Goal: Navigation & Orientation: Find specific page/section

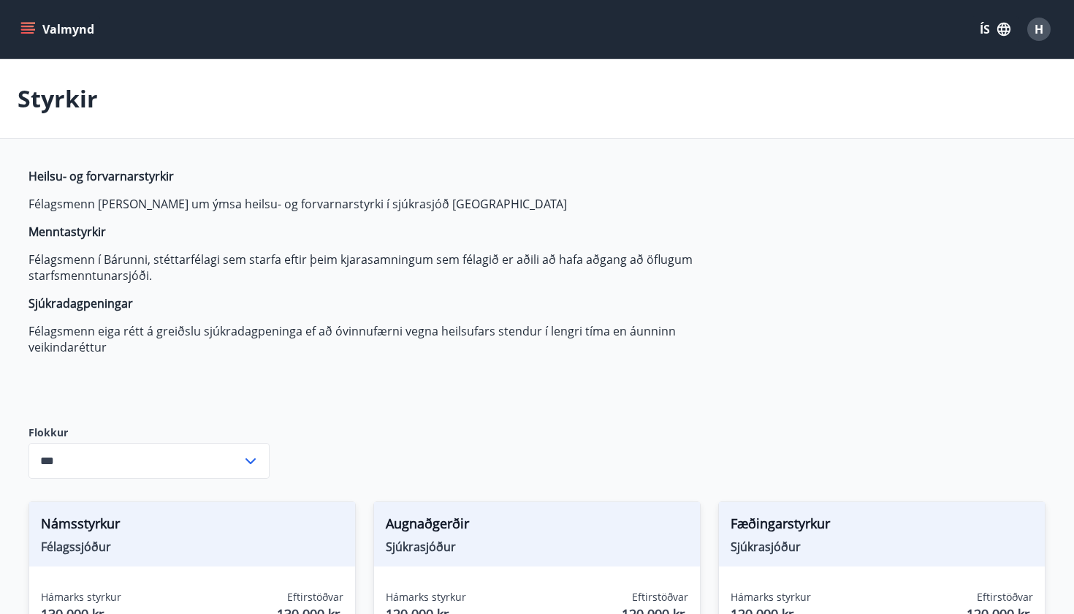
click at [43, 34] on button "Valmynd" at bounding box center [59, 29] width 83 height 26
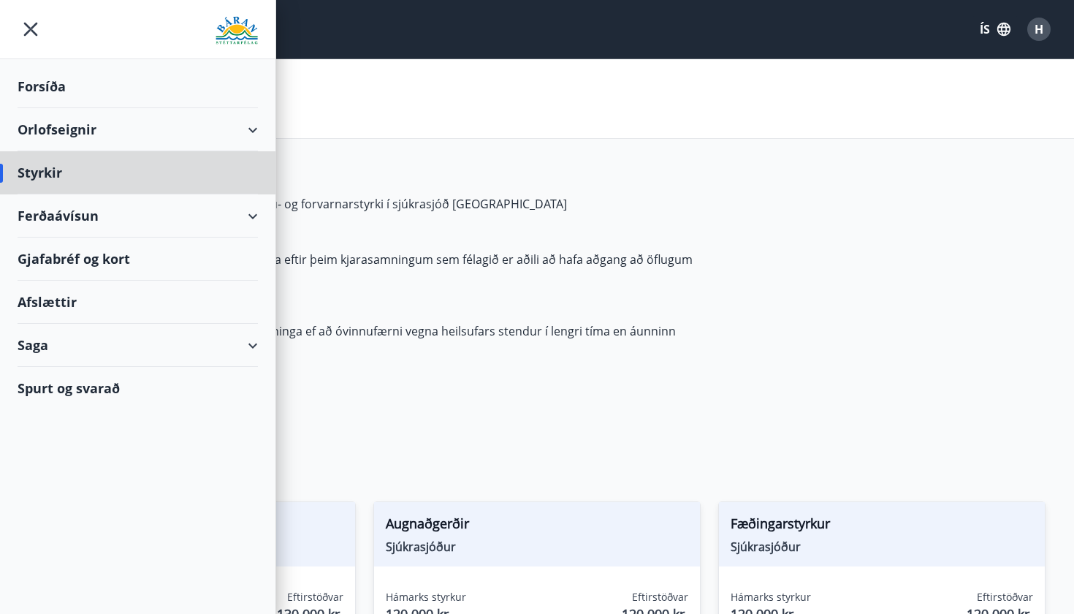
click at [34, 97] on div "Forsíða" at bounding box center [138, 86] width 240 height 43
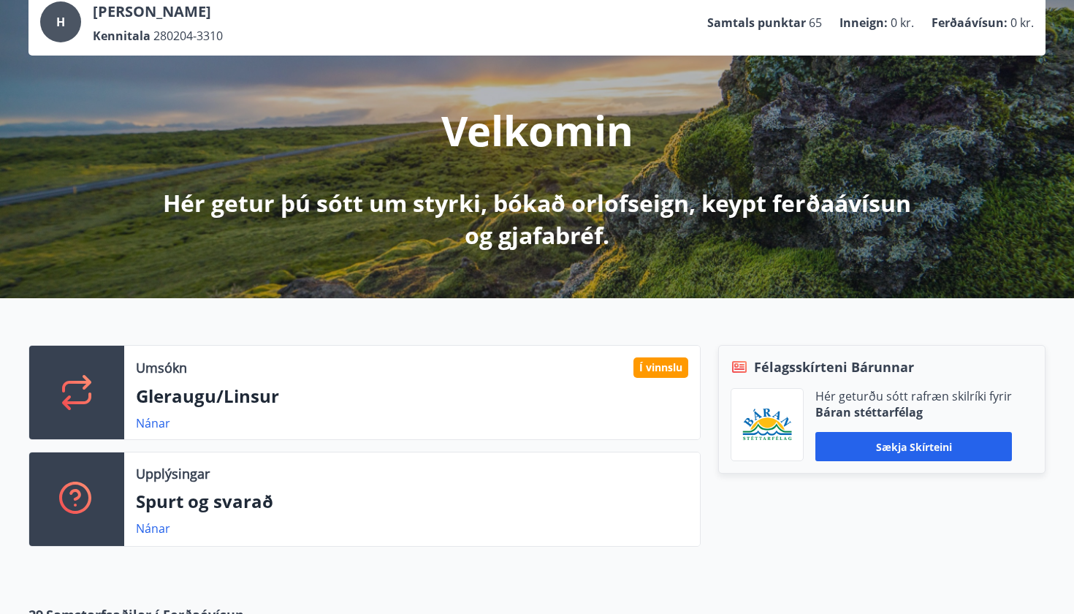
scroll to position [102, 0]
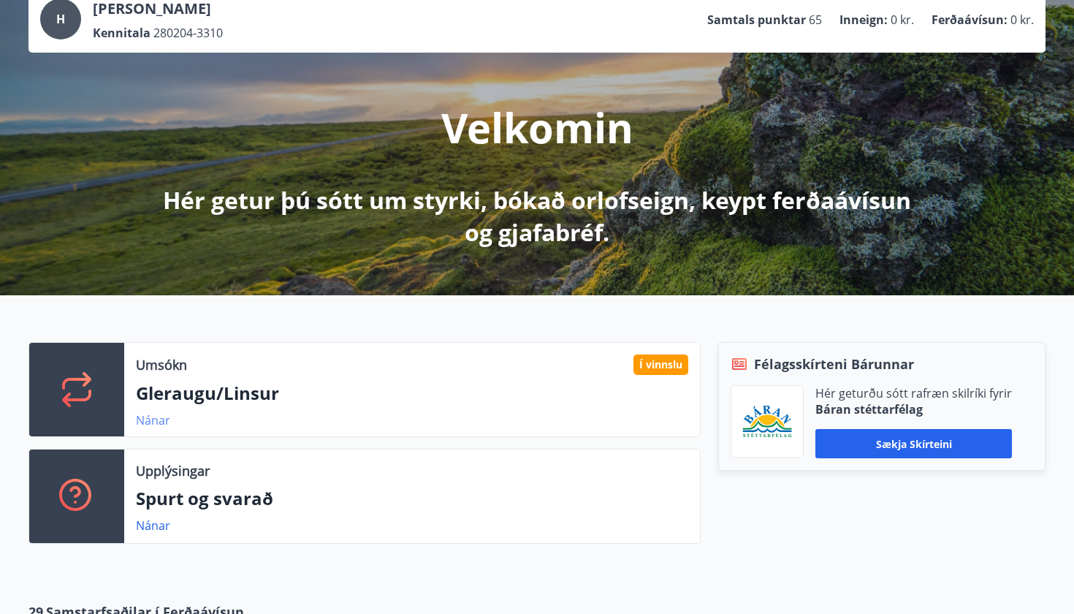
click at [154, 414] on link "Nánar" at bounding box center [153, 420] width 34 height 16
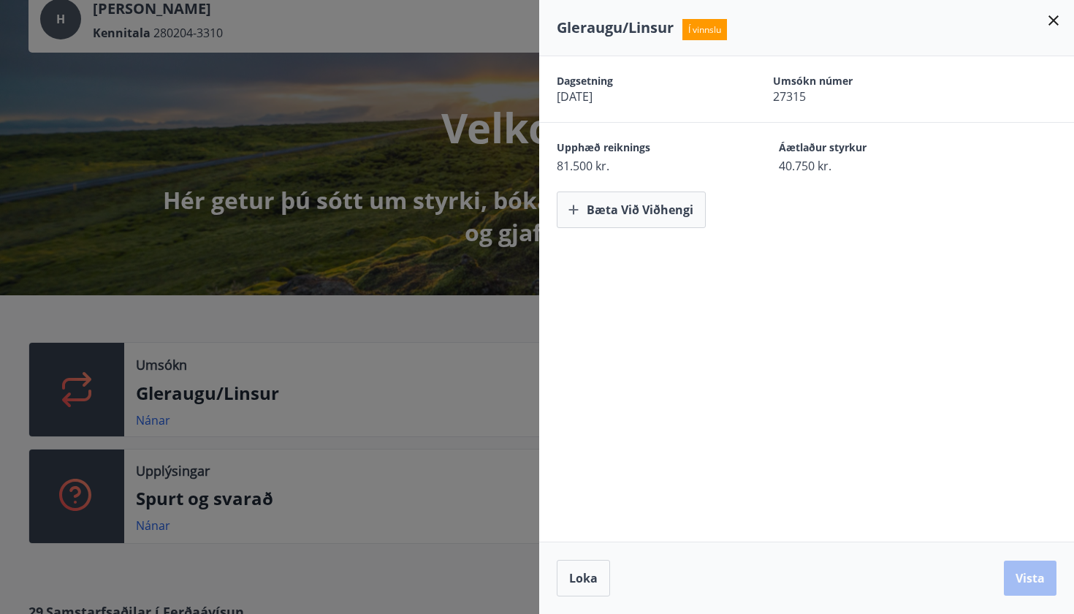
click at [1057, 18] on icon at bounding box center [1054, 20] width 10 height 10
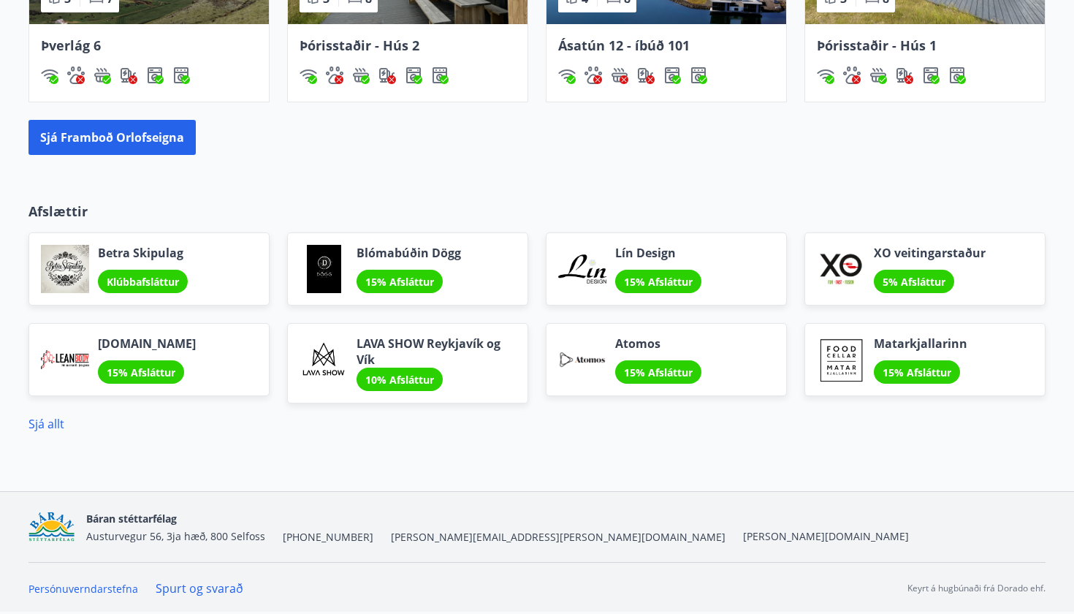
scroll to position [1161, 0]
click at [109, 145] on button "Sjá framboð orlofseigna" at bounding box center [112, 137] width 167 height 35
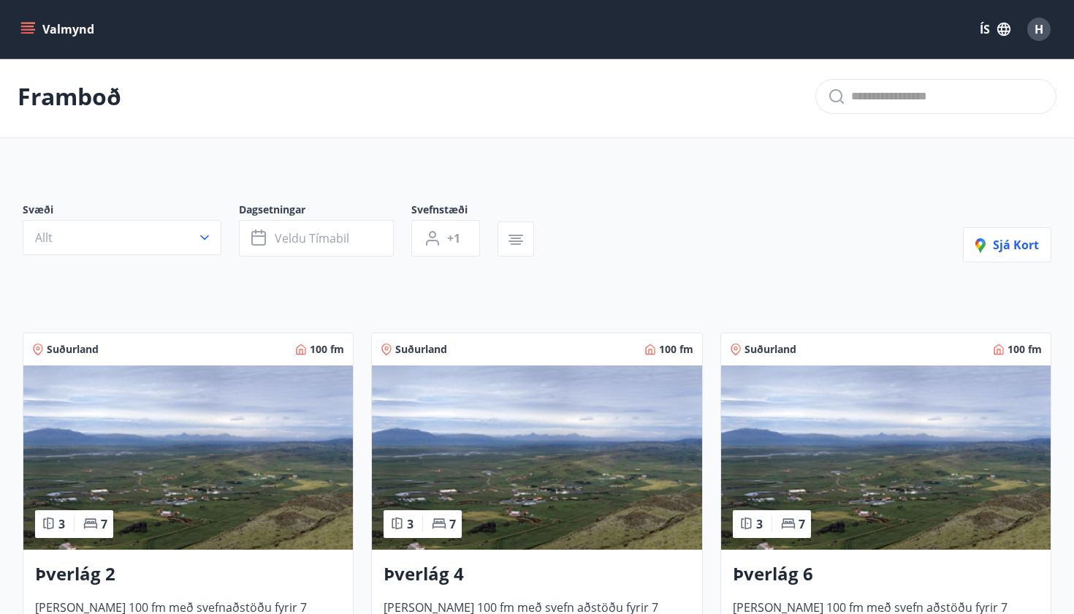
scroll to position [2, 0]
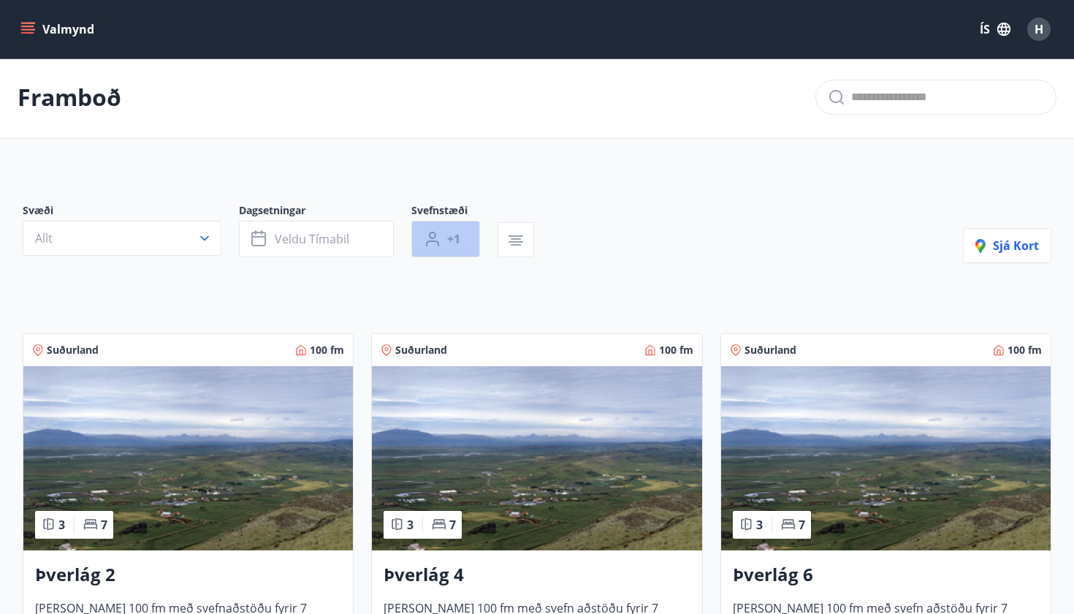
click at [439, 243] on icon "button" at bounding box center [433, 239] width 18 height 18
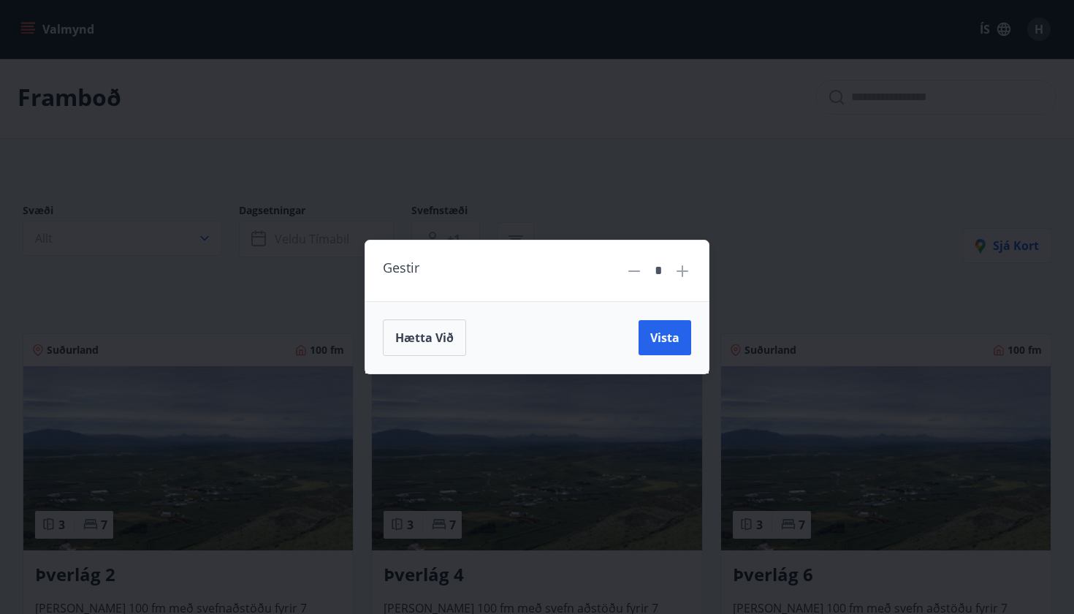
click at [683, 265] on icon at bounding box center [683, 271] width 18 height 18
click at [664, 330] on span "Vista" at bounding box center [664, 338] width 29 height 16
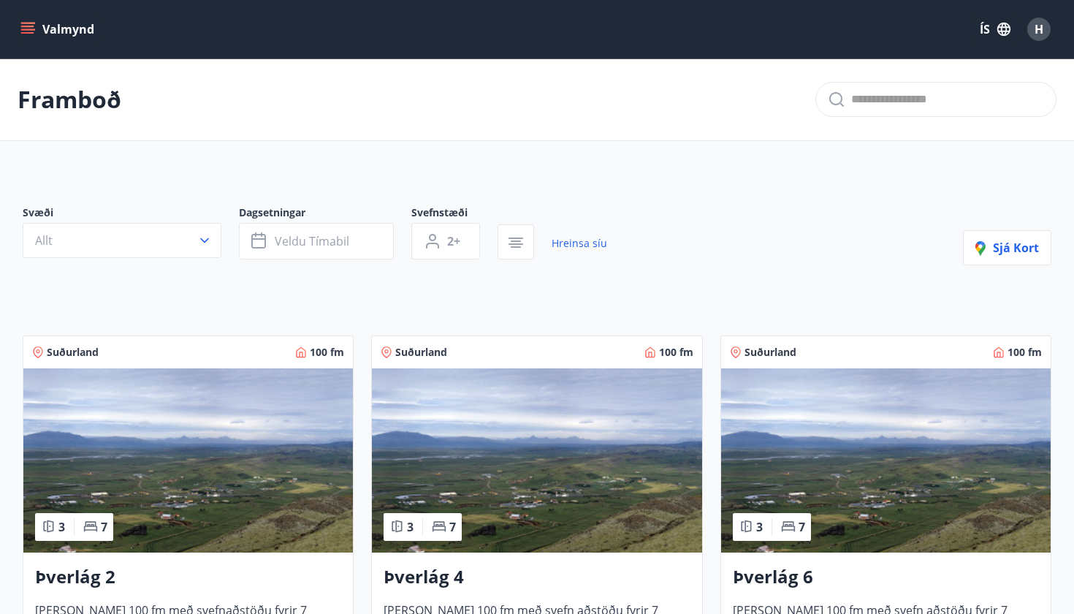
click at [34, 20] on button "Valmynd" at bounding box center [59, 29] width 83 height 26
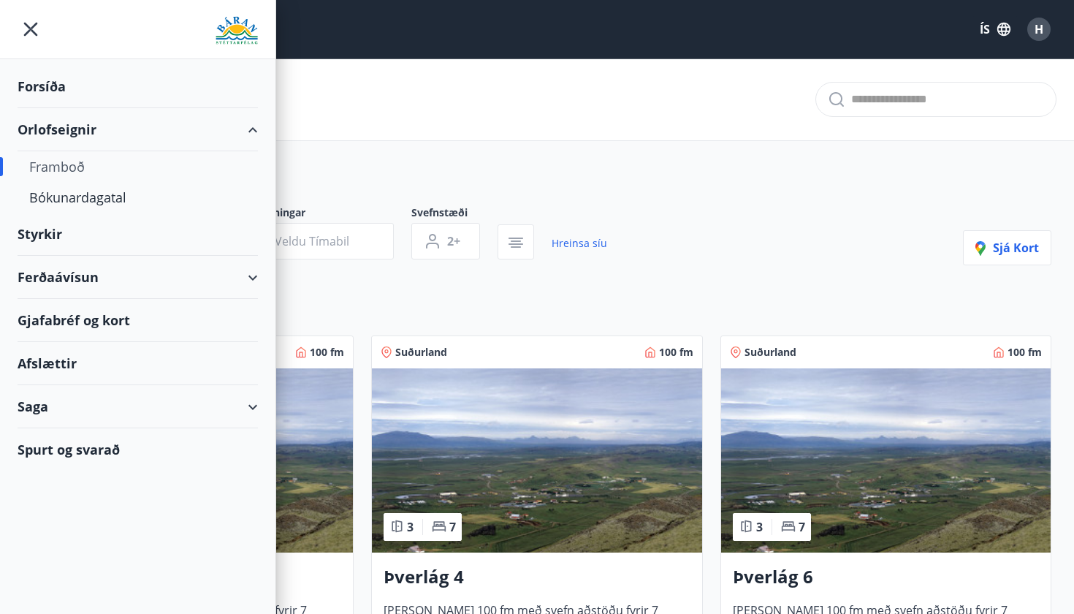
click at [107, 282] on div "Ferðaávísun" at bounding box center [138, 277] width 240 height 43
type input "*"
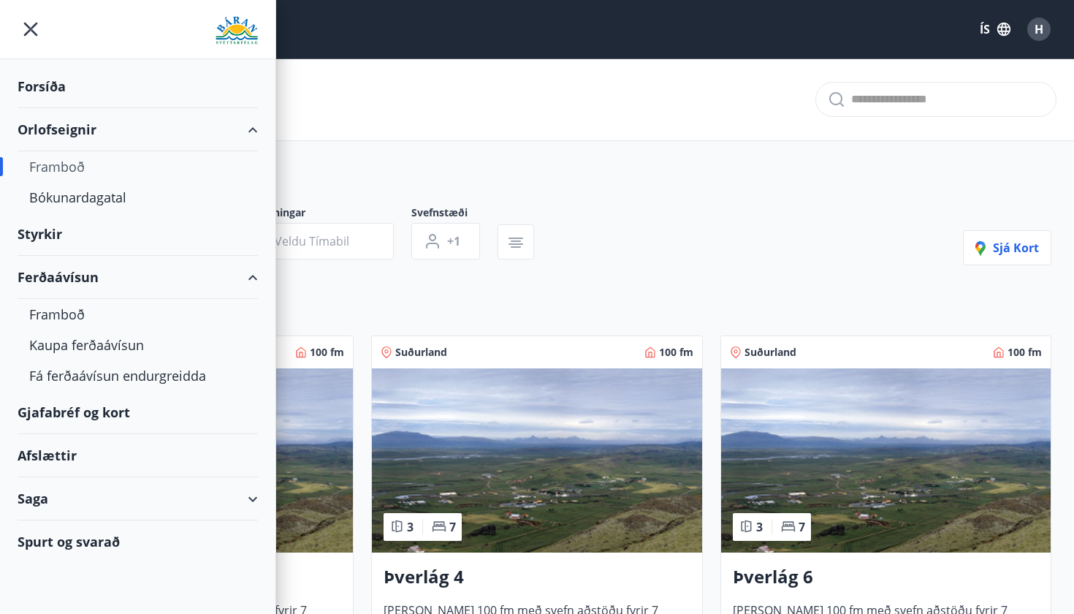
click at [107, 282] on div "Ferðaávísun" at bounding box center [138, 277] width 240 height 43
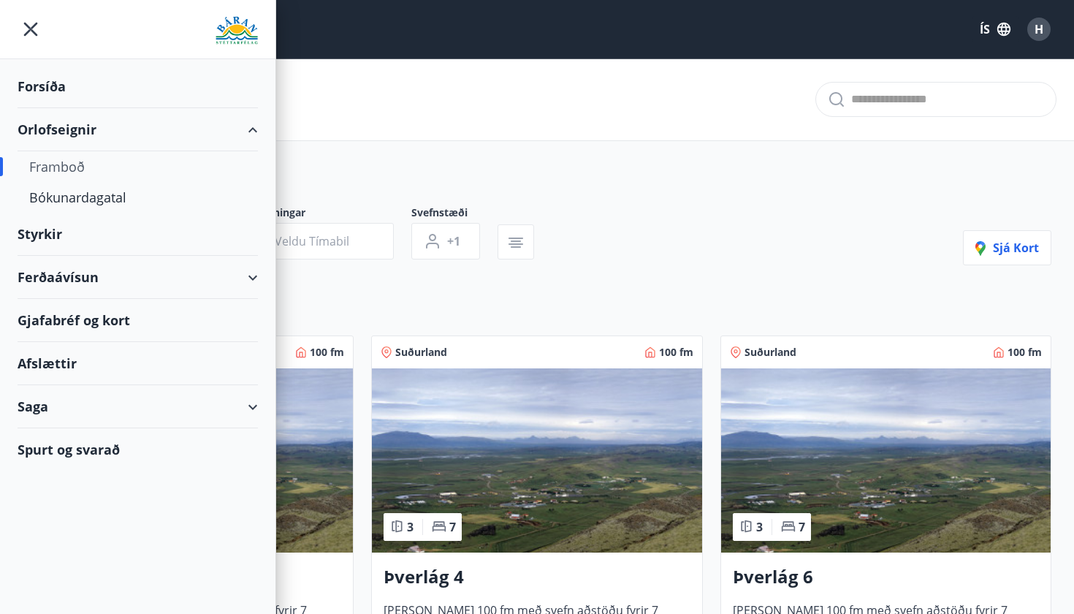
click at [80, 359] on div "Afslættir" at bounding box center [138, 363] width 240 height 43
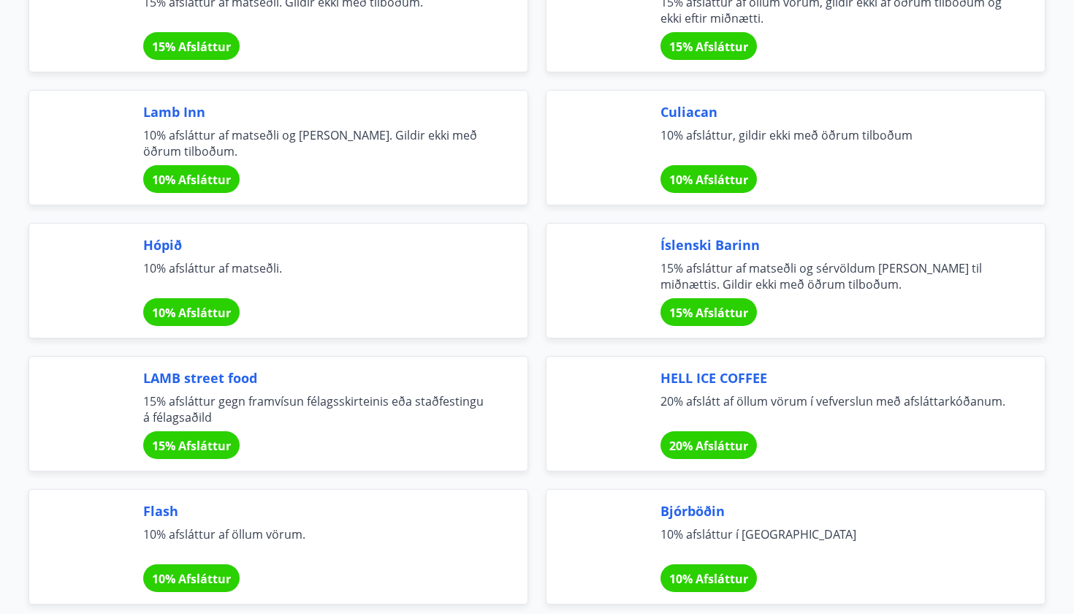
scroll to position [3865, 0]
